Goal: Information Seeking & Learning: Learn about a topic

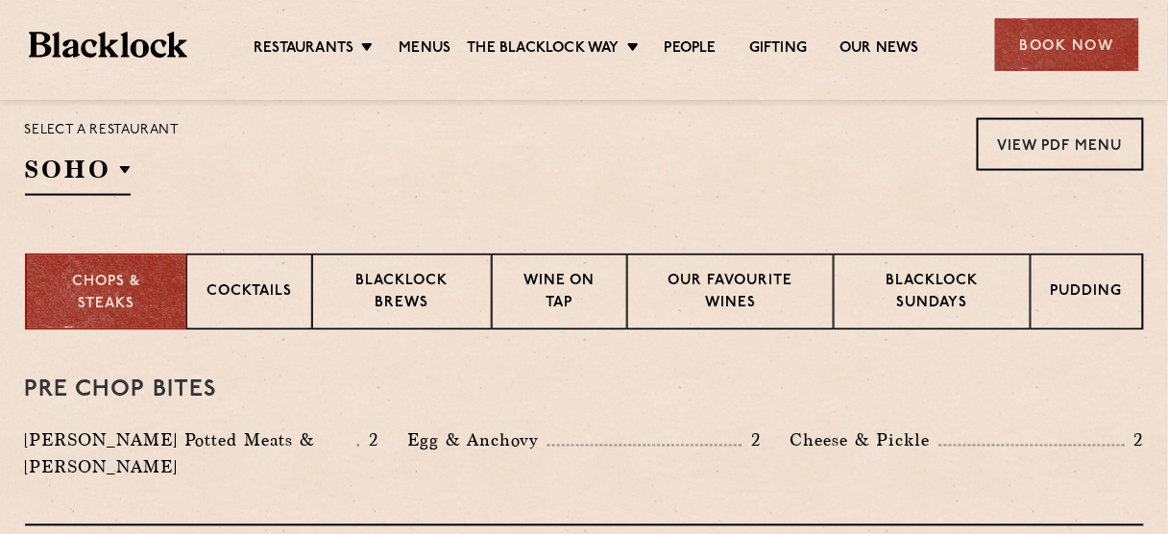
scroll to position [607, 0]
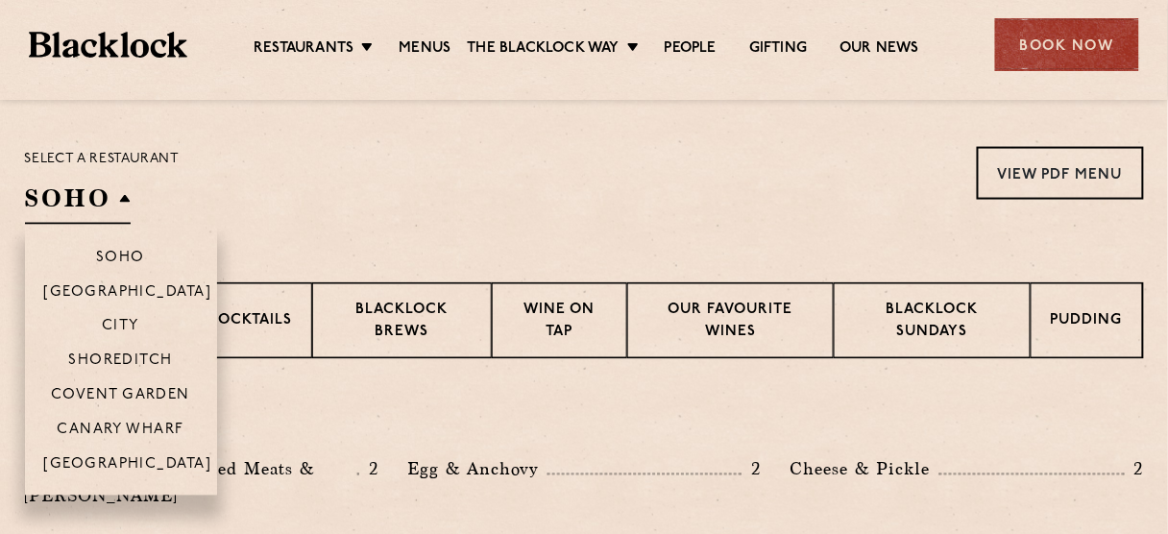
click at [110, 192] on h2 "SOHO" at bounding box center [78, 203] width 106 height 43
click at [123, 356] on p "Shoreditch" at bounding box center [120, 362] width 105 height 19
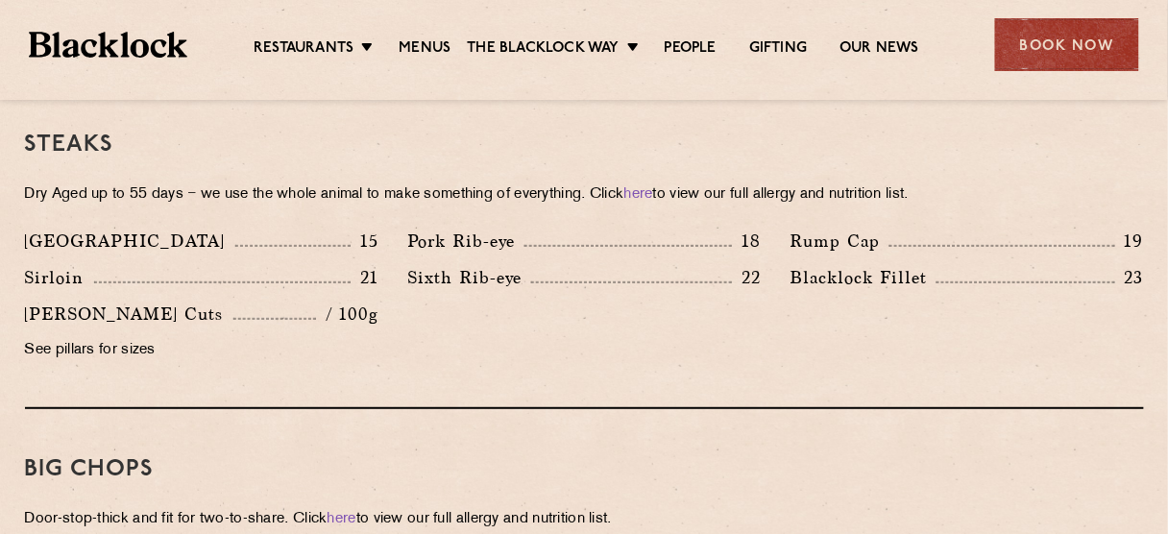
scroll to position [1839, 0]
click at [53, 338] on p "See pillars for sizes" at bounding box center [201, 351] width 353 height 27
click at [605, 320] on div "Denver 15 Pork Rib-eye 18 Rump Cap 19 Sirloin 21 22 23" at bounding box center [585, 302] width 1148 height 146
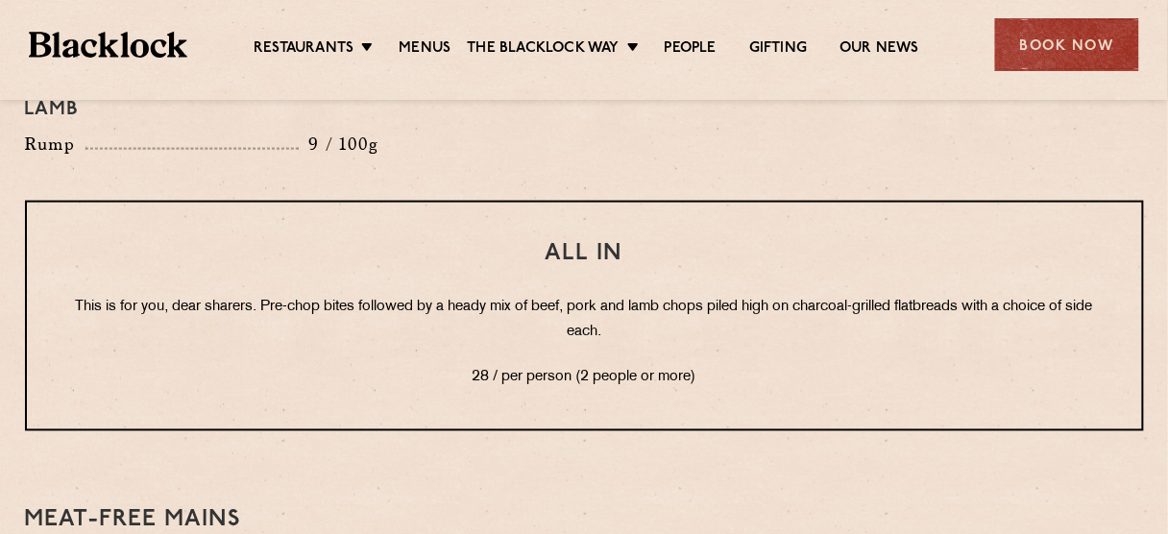
scroll to position [2382, 0]
click at [577, 296] on p "This is for you, dear sharers. Pre-chop bites followed by a heady mix of beef, …" at bounding box center [584, 321] width 1038 height 50
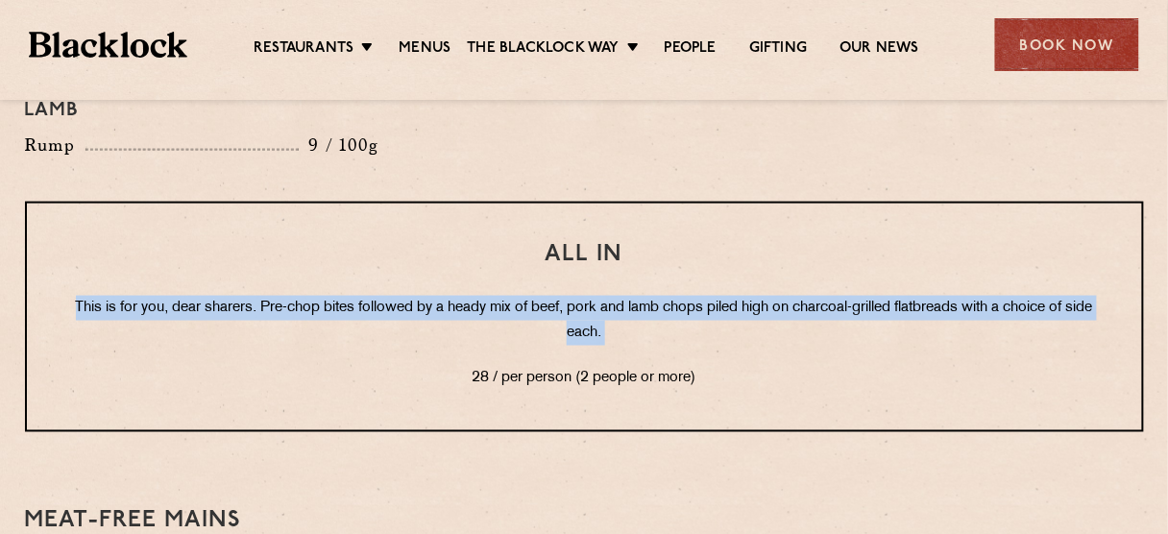
click at [577, 296] on p "This is for you, dear sharers. Pre-chop bites followed by a heady mix of beef, …" at bounding box center [584, 321] width 1038 height 50
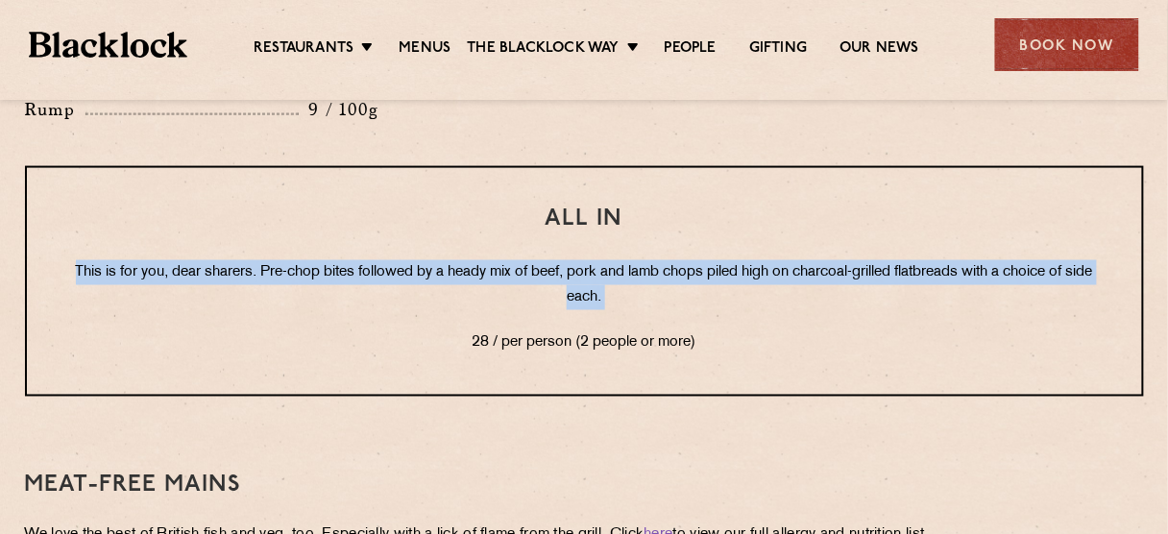
scroll to position [2418, 0]
click at [577, 282] on div "All In This is for you, dear sharers. Pre-chop bites followed by a heady mix of…" at bounding box center [584, 281] width 1119 height 231
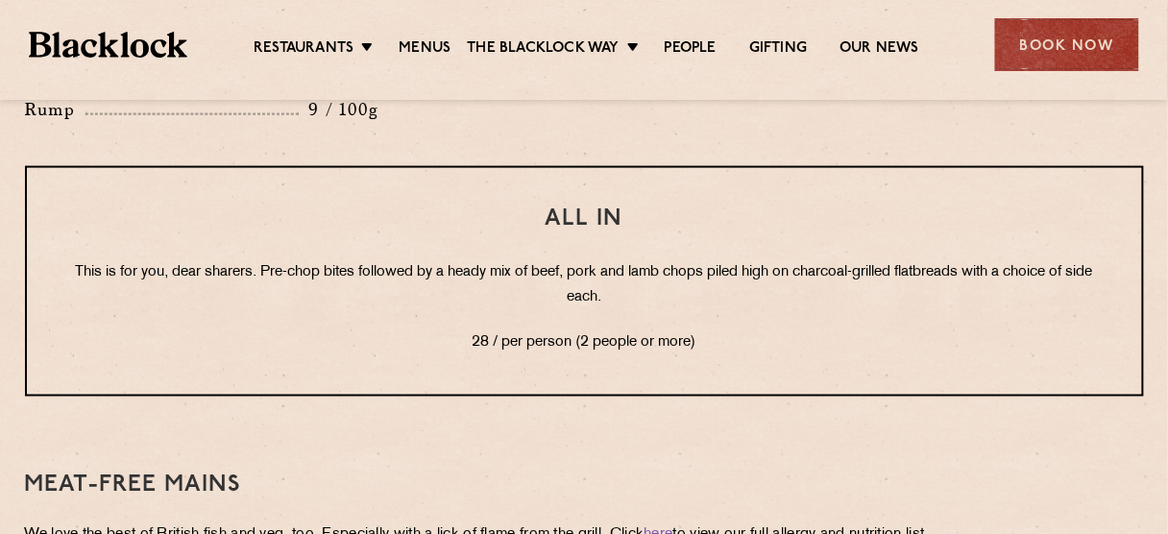
click at [585, 260] on p "This is for you, dear sharers. Pre-chop bites followed by a heady mix of beef, …" at bounding box center [584, 285] width 1038 height 50
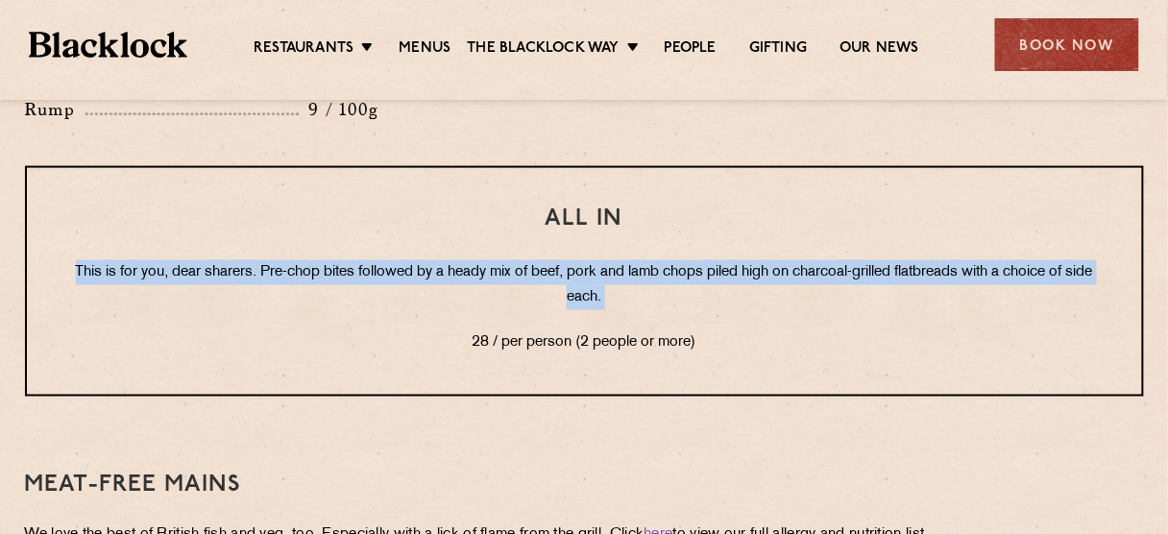
click at [585, 260] on p "This is for you, dear sharers. Pre-chop bites followed by a heady mix of beef, …" at bounding box center [584, 285] width 1038 height 50
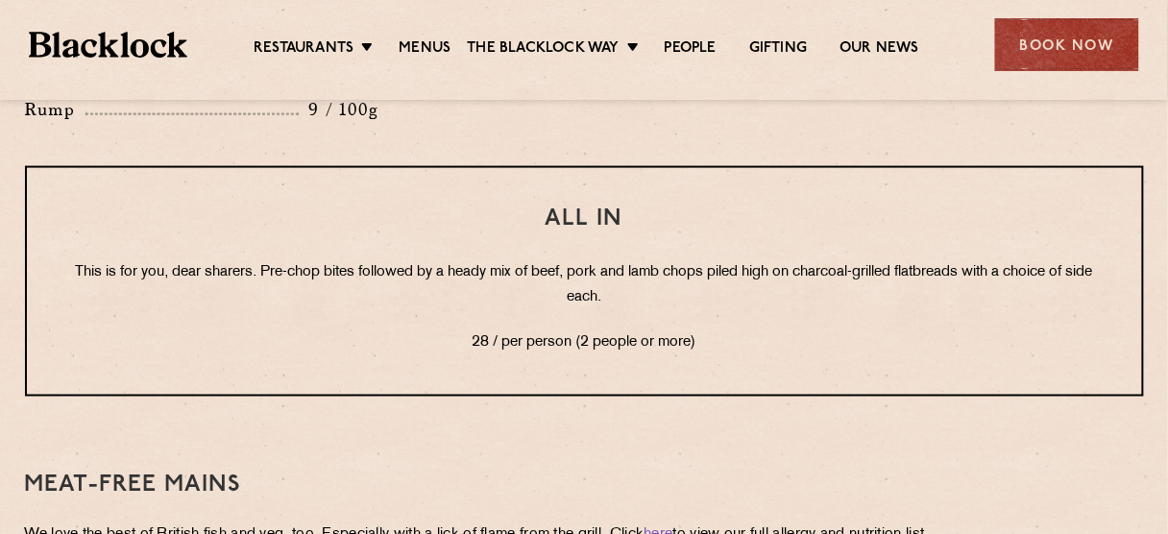
click at [585, 260] on p "This is for you, dear sharers. Pre-chop bites followed by a heady mix of beef, …" at bounding box center [584, 285] width 1038 height 50
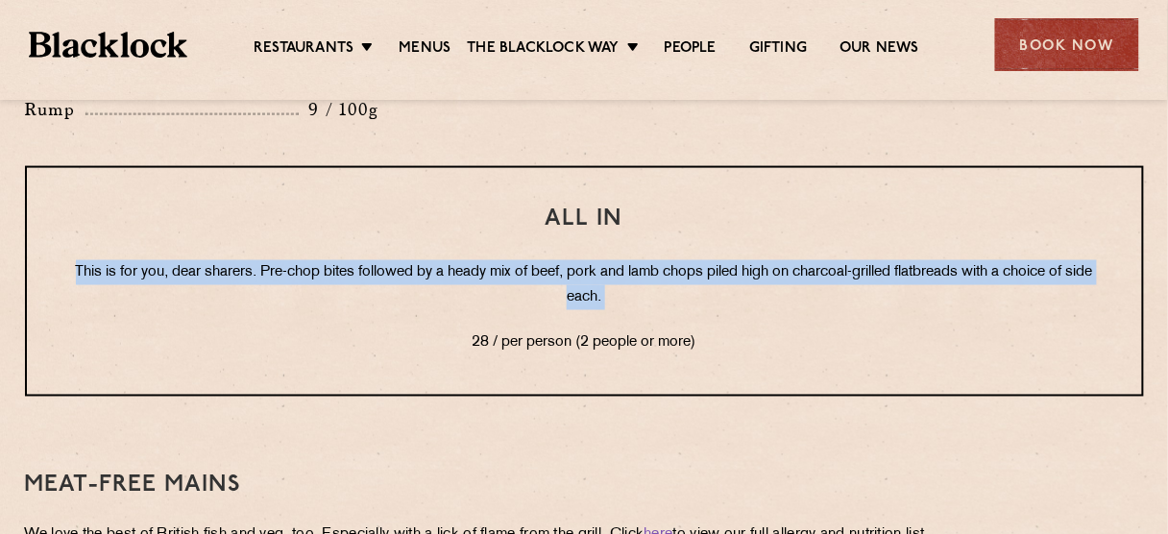
click at [585, 260] on p "This is for you, dear sharers. Pre-chop bites followed by a heady mix of beef, …" at bounding box center [584, 285] width 1038 height 50
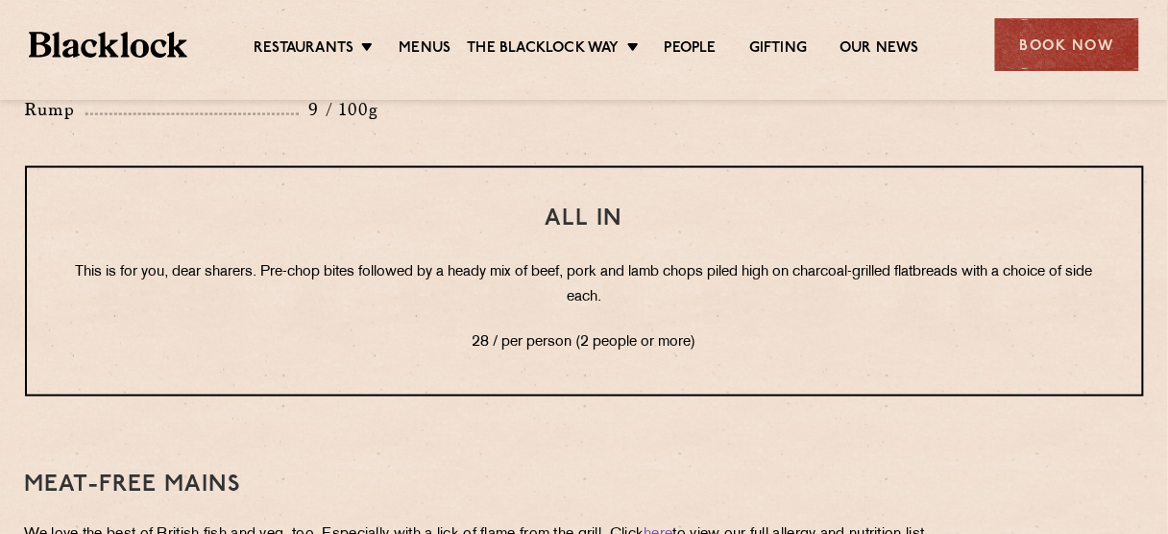
click at [585, 260] on p "This is for you, dear sharers. Pre-chop bites followed by a heady mix of beef, …" at bounding box center [584, 285] width 1038 height 50
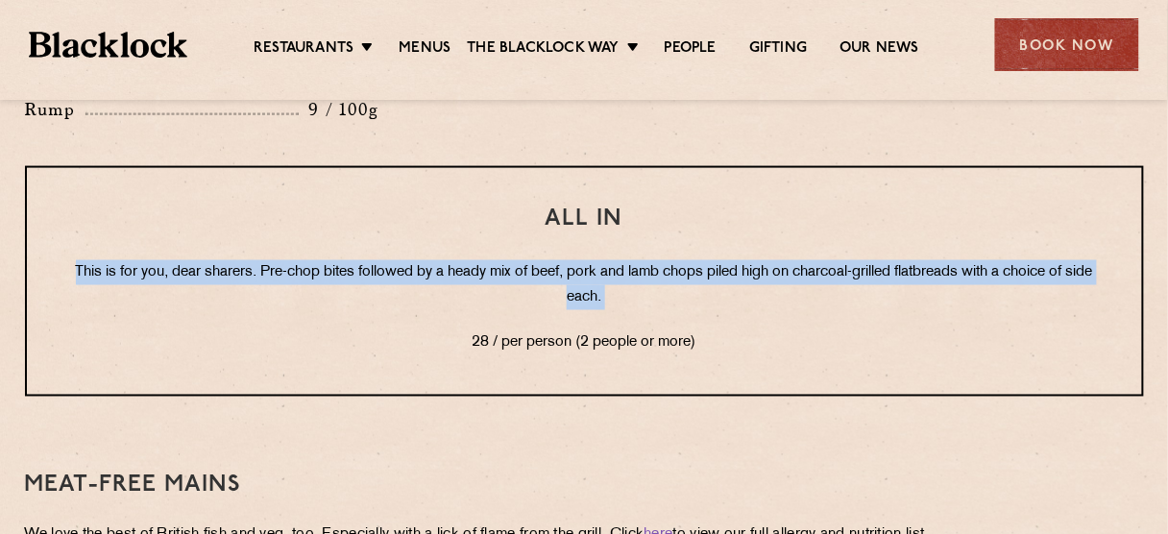
click at [585, 260] on p "This is for you, dear sharers. Pre-chop bites followed by a heady mix of beef, …" at bounding box center [584, 285] width 1038 height 50
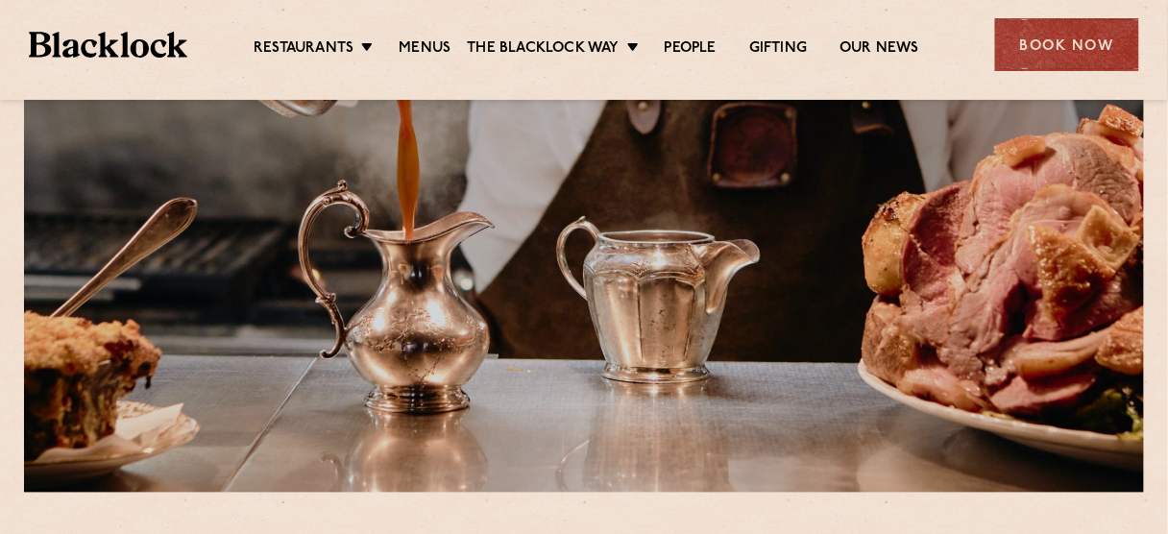
scroll to position [0, 0]
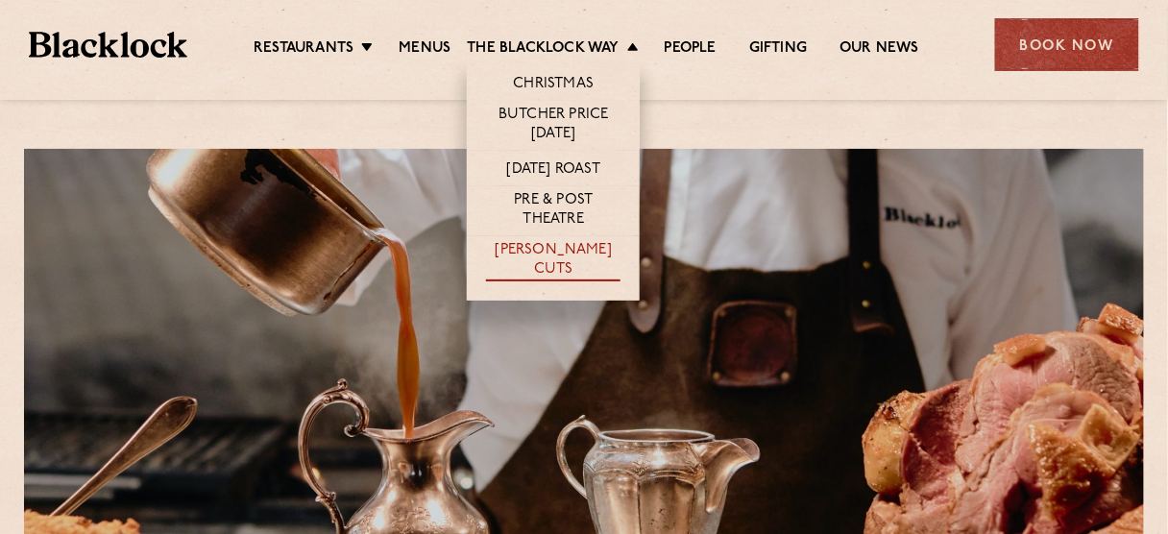
click at [558, 253] on link "[PERSON_NAME] Cuts" at bounding box center [553, 261] width 134 height 40
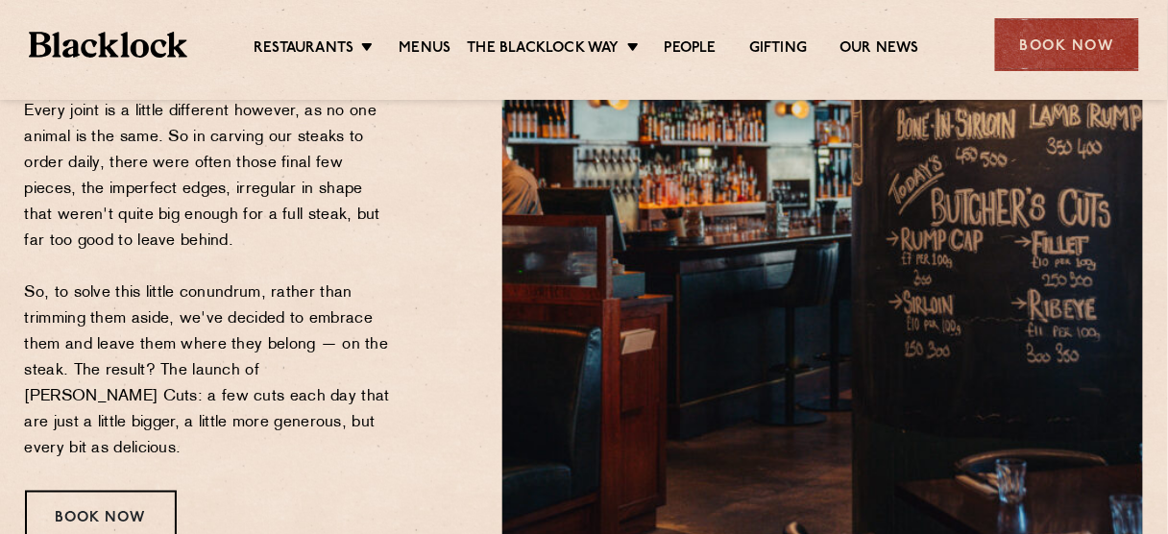
scroll to position [405, 0]
drag, startPoint x: 210, startPoint y: 243, endPoint x: 25, endPoint y: 113, distance: 226.2
click at [25, 113] on p "At [GEOGRAPHIC_DATA], we’ve always taken pride in doing things the proper way —…" at bounding box center [209, 216] width 368 height 493
click at [204, 166] on p "At [GEOGRAPHIC_DATA], we’ve always taken pride in doing things the proper way —…" at bounding box center [209, 216] width 368 height 493
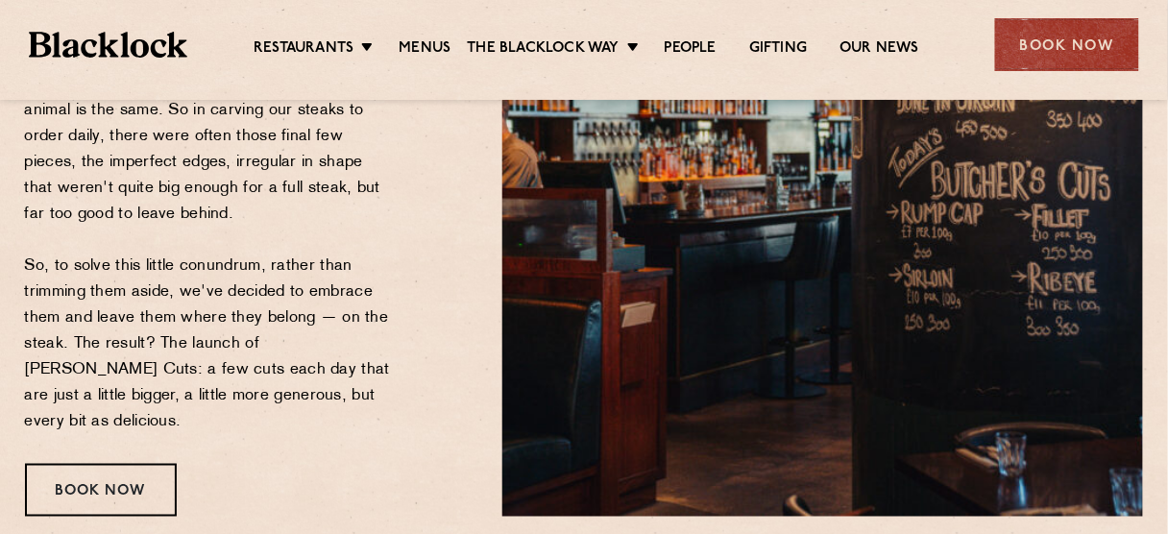
scroll to position [433, 0]
click at [181, 398] on p "At [GEOGRAPHIC_DATA], we’ve always taken pride in doing things the proper way —…" at bounding box center [209, 188] width 368 height 493
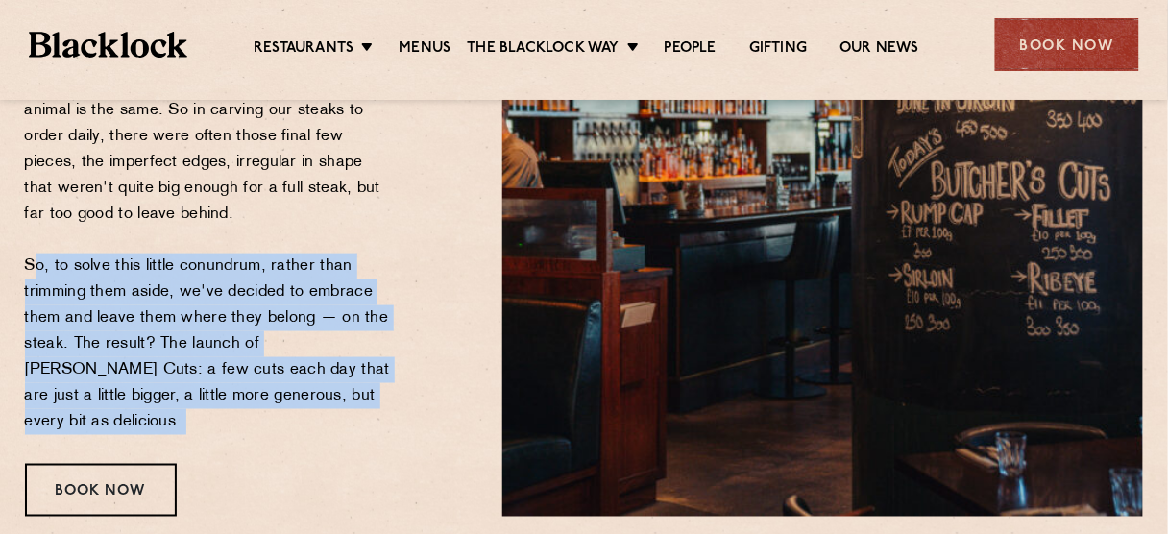
click at [181, 398] on p "At [GEOGRAPHIC_DATA], we’ve always taken pride in doing things the proper way —…" at bounding box center [209, 188] width 368 height 493
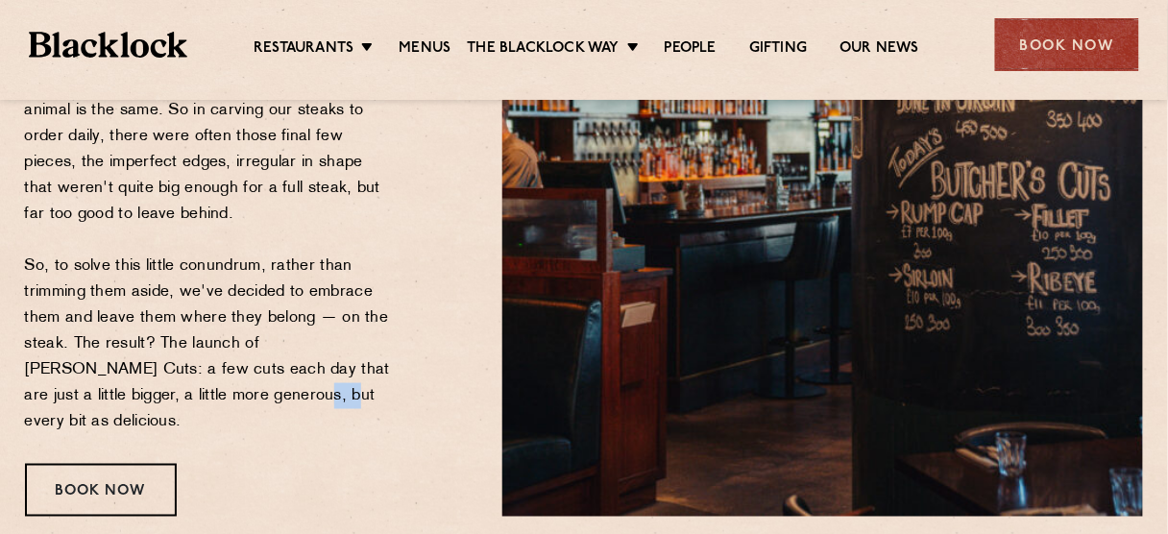
click at [181, 398] on p "At [GEOGRAPHIC_DATA], we’ve always taken pride in doing things the proper way —…" at bounding box center [209, 188] width 368 height 493
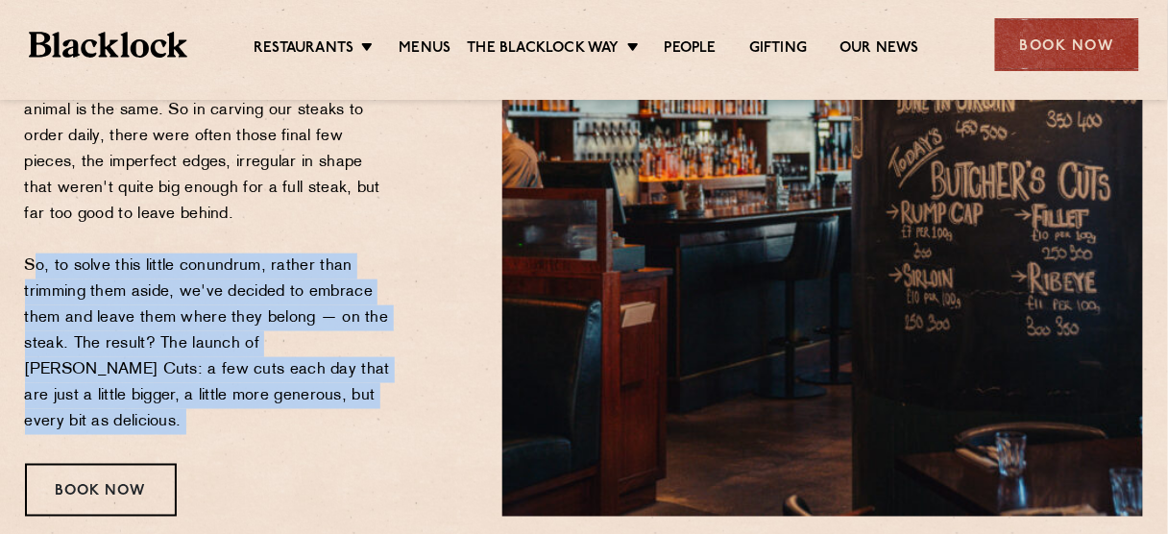
click at [181, 398] on p "At [GEOGRAPHIC_DATA], we’ve always taken pride in doing things the proper way —…" at bounding box center [209, 188] width 368 height 493
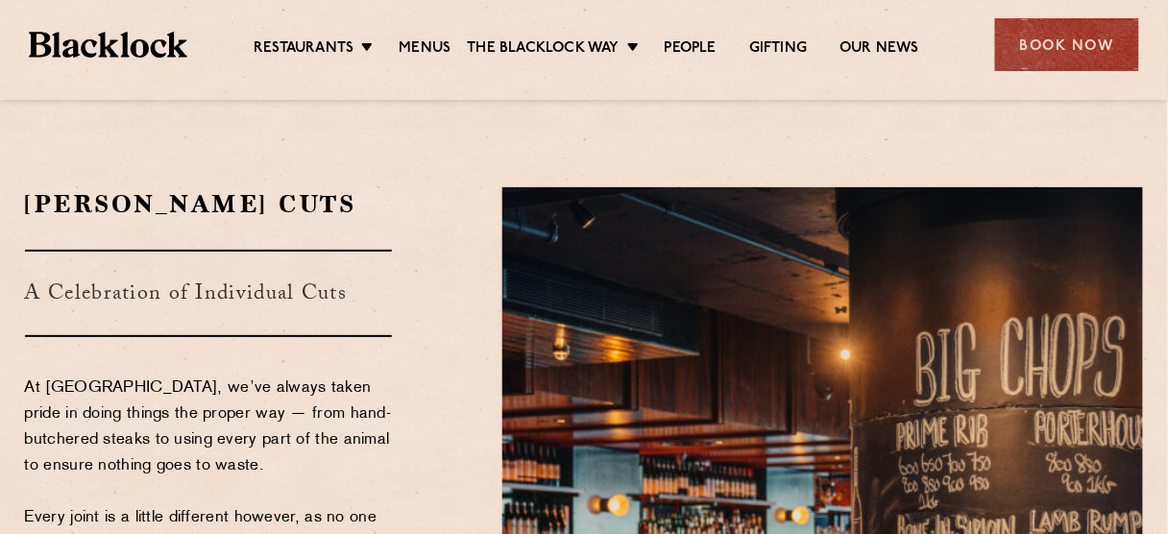
scroll to position [0, 0]
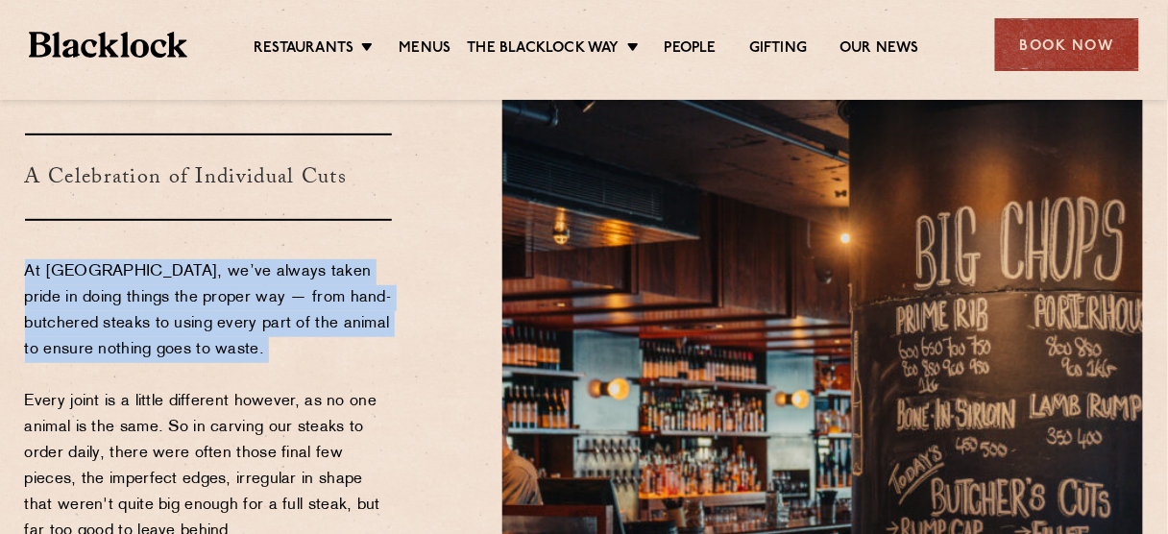
scroll to position [115, 0]
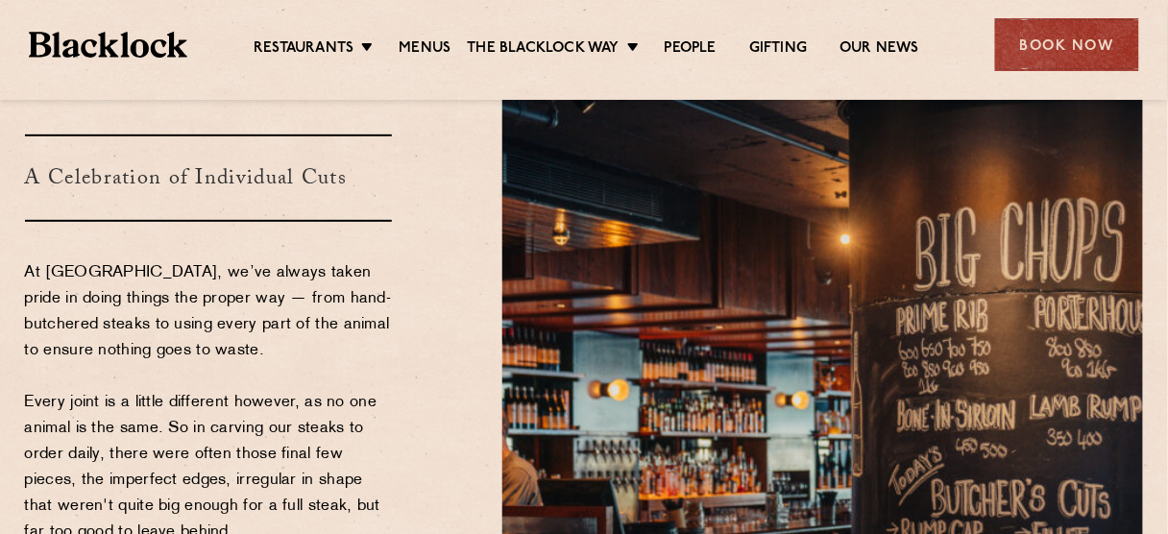
click at [194, 402] on p "At [GEOGRAPHIC_DATA], we’ve always taken pride in doing things the proper way —…" at bounding box center [209, 506] width 368 height 493
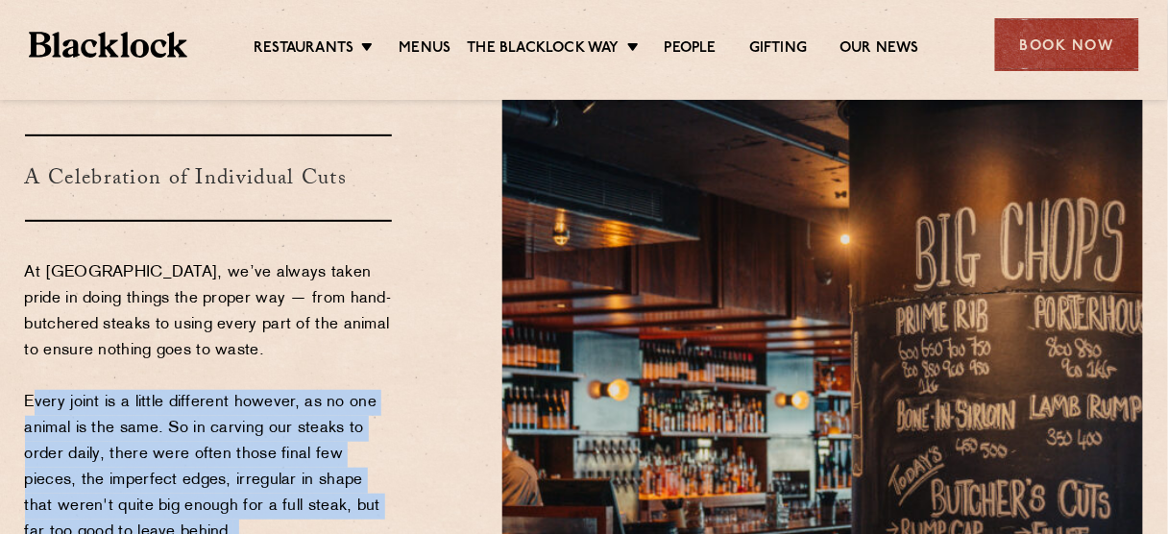
click at [194, 402] on p "At [GEOGRAPHIC_DATA], we’ve always taken pride in doing things the proper way —…" at bounding box center [209, 506] width 368 height 493
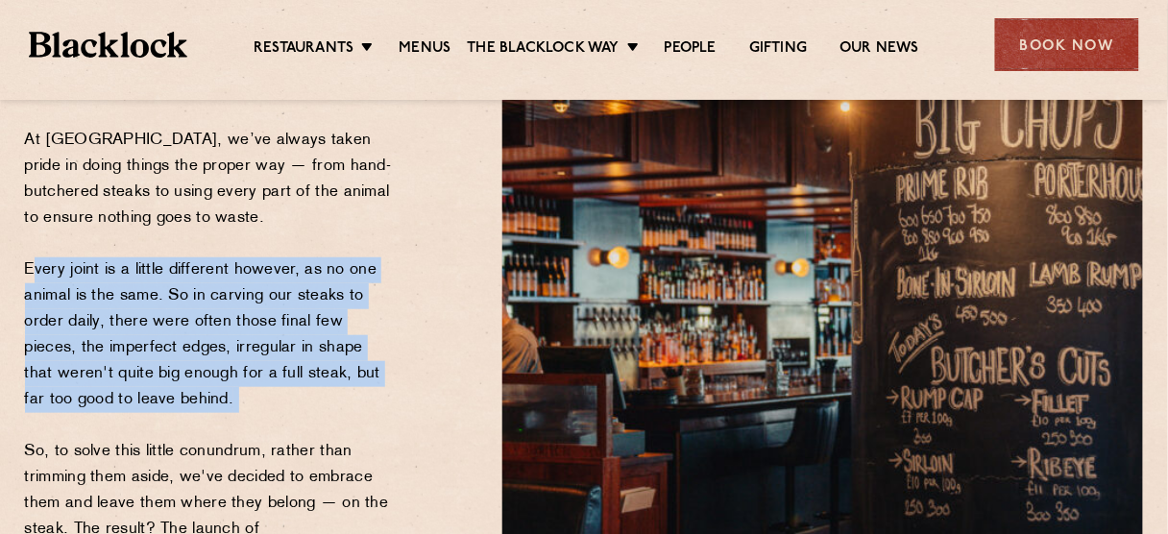
scroll to position [246, 0]
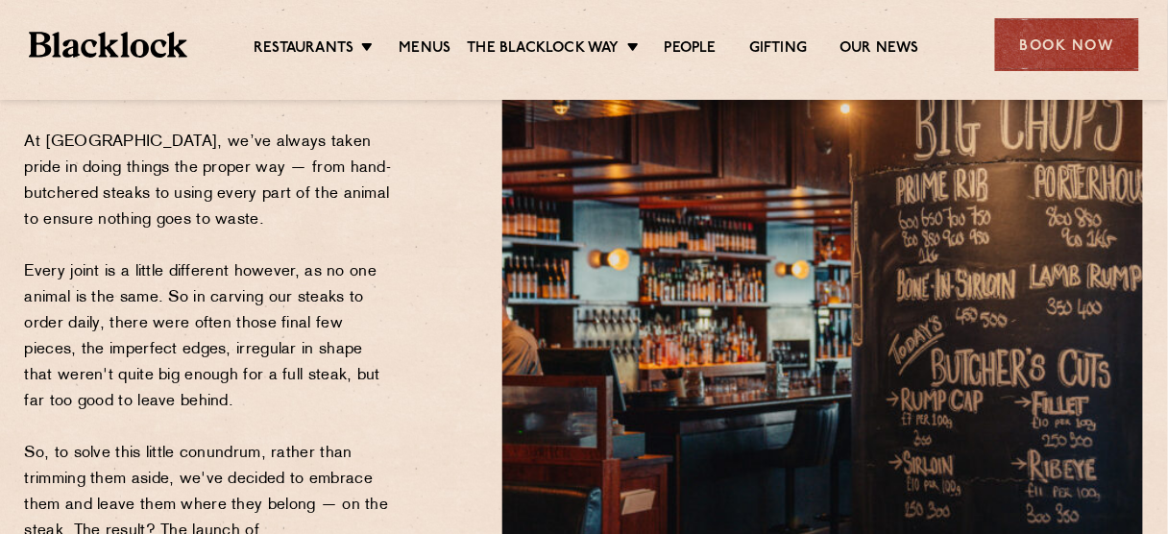
click at [182, 446] on p "At [GEOGRAPHIC_DATA], we’ve always taken pride in doing things the proper way —…" at bounding box center [209, 376] width 368 height 493
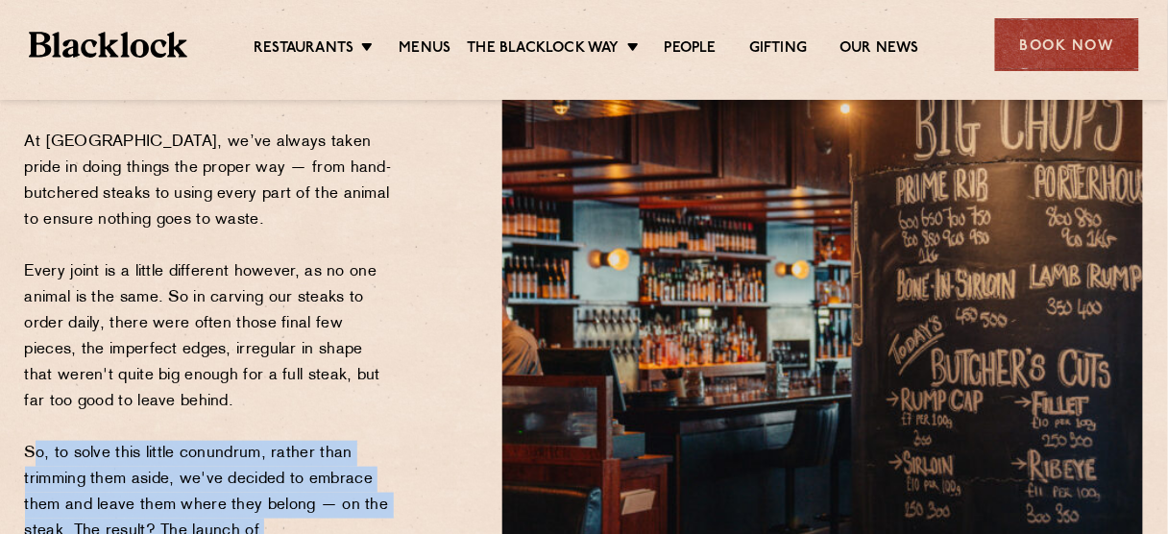
click at [182, 446] on p "At [GEOGRAPHIC_DATA], we’ve always taken pride in doing things the proper way —…" at bounding box center [209, 376] width 368 height 493
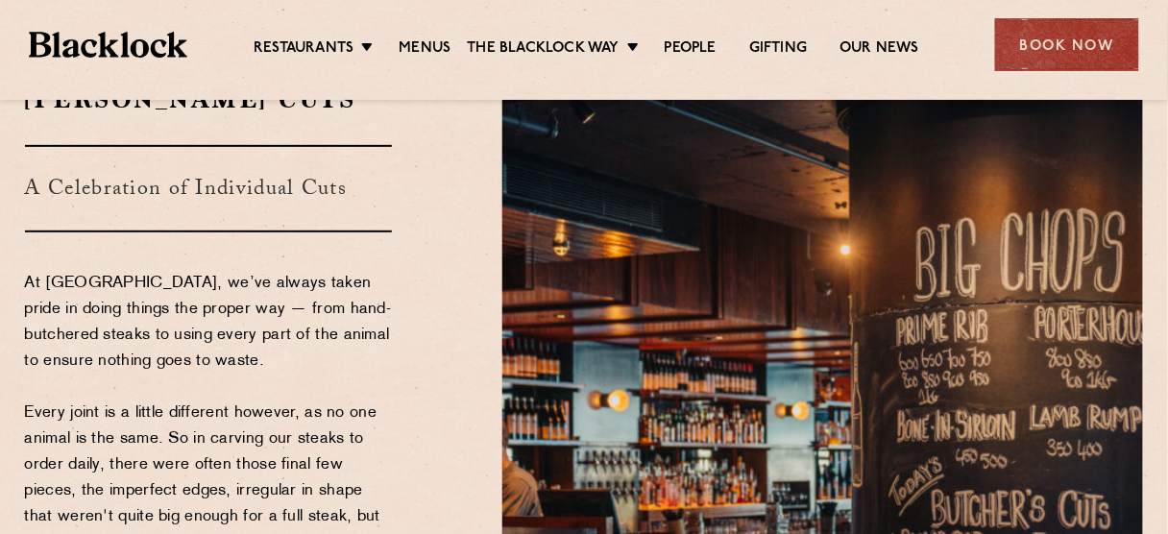
scroll to position [0, 0]
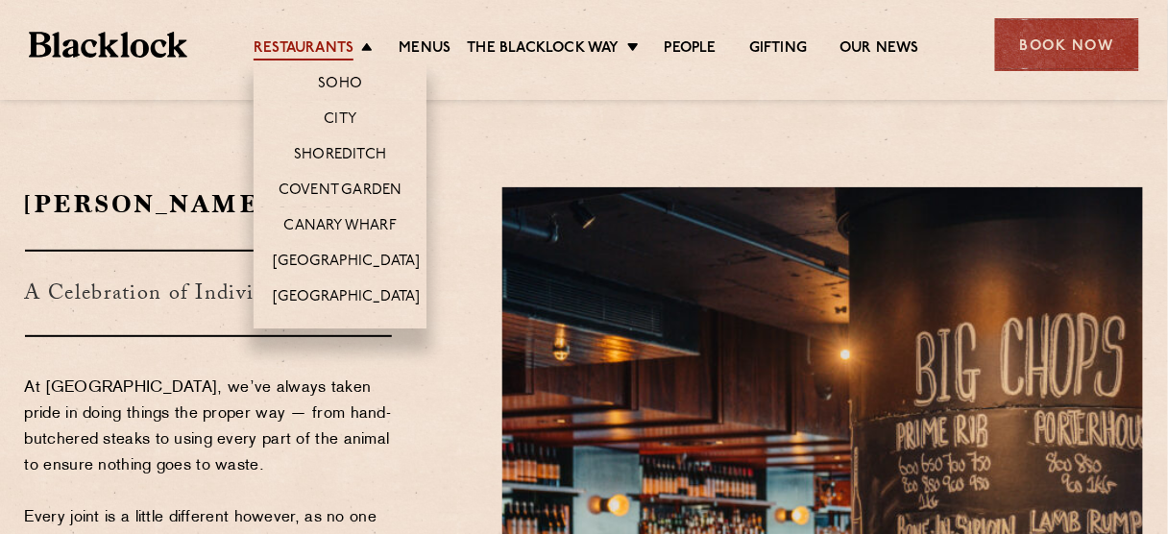
click at [297, 43] on link "Restaurants" at bounding box center [304, 49] width 100 height 21
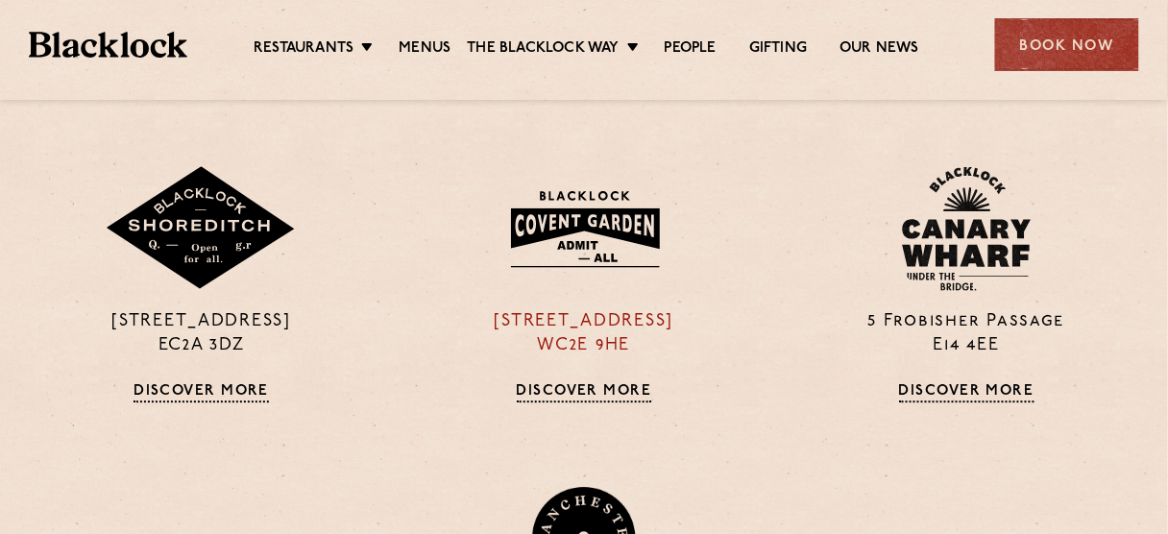
scroll to position [1101, 0]
